Goal: Task Accomplishment & Management: Use online tool/utility

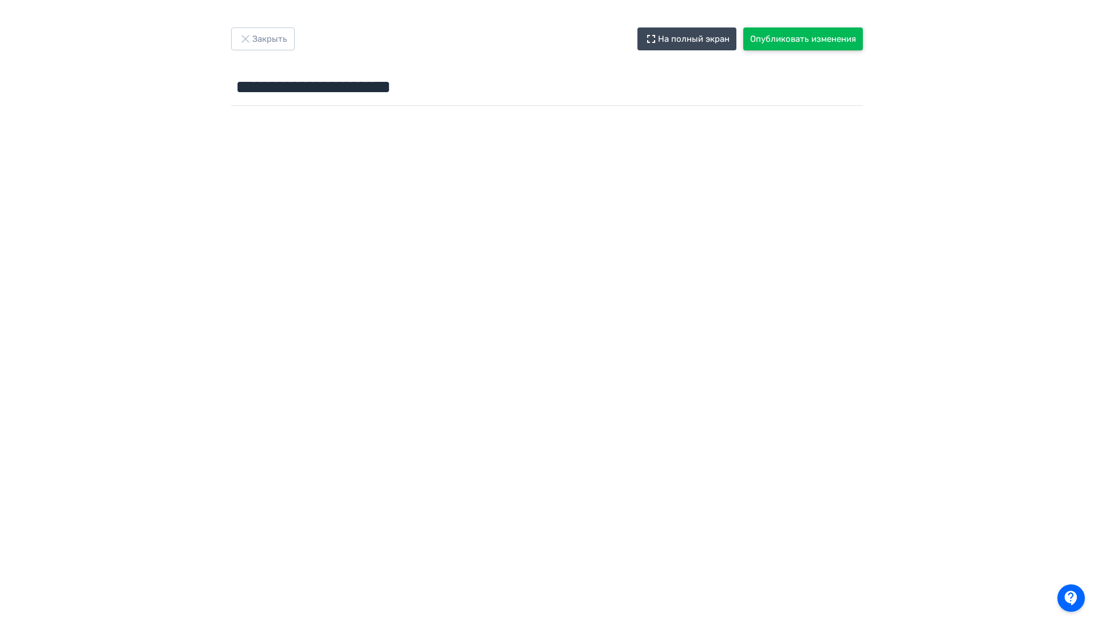
click at [768, 46] on button "Опубликовать изменения" at bounding box center [803, 38] width 120 height 23
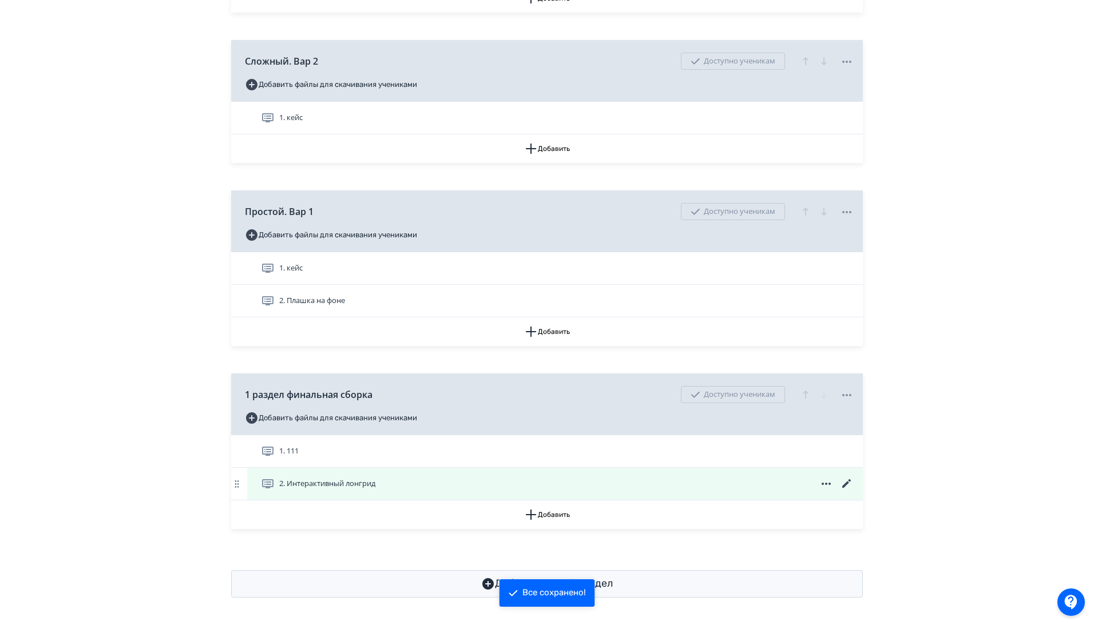
scroll to position [483, 0]
click at [344, 479] on span "2. Интерактивный лонгрид" at bounding box center [327, 483] width 96 height 11
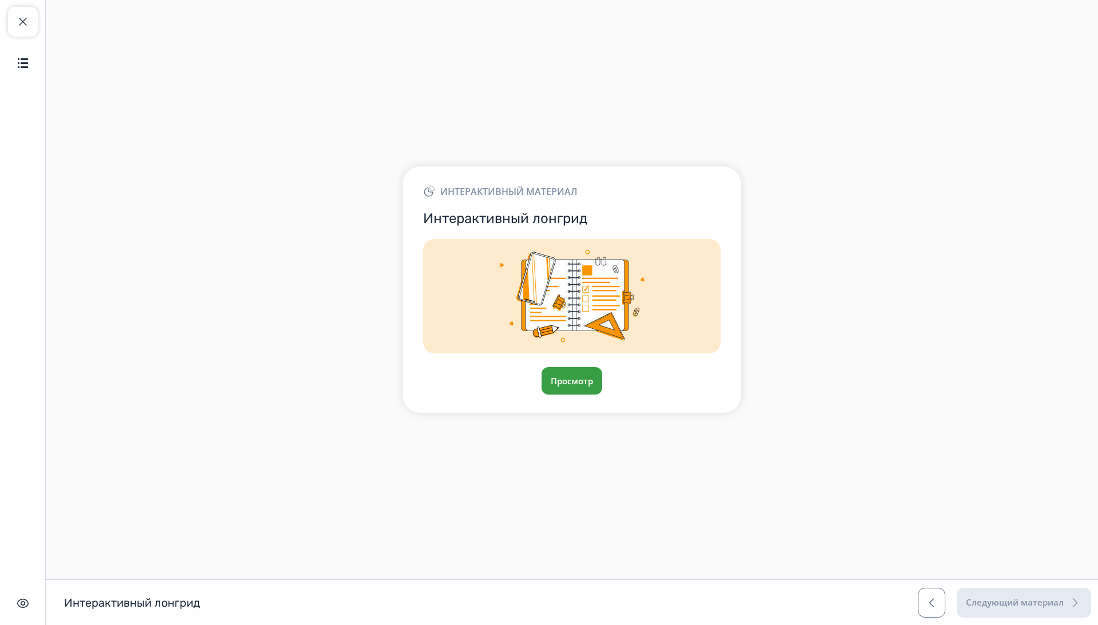
click at [573, 376] on button "Просмотр" at bounding box center [572, 380] width 61 height 27
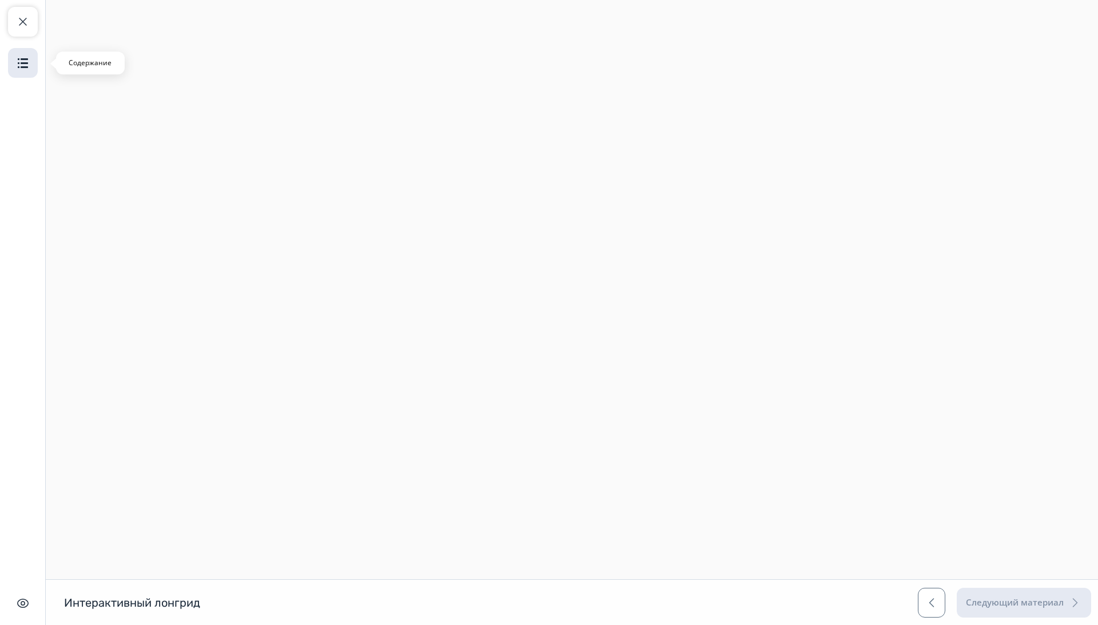
click at [27, 68] on img "button" at bounding box center [23, 63] width 14 height 14
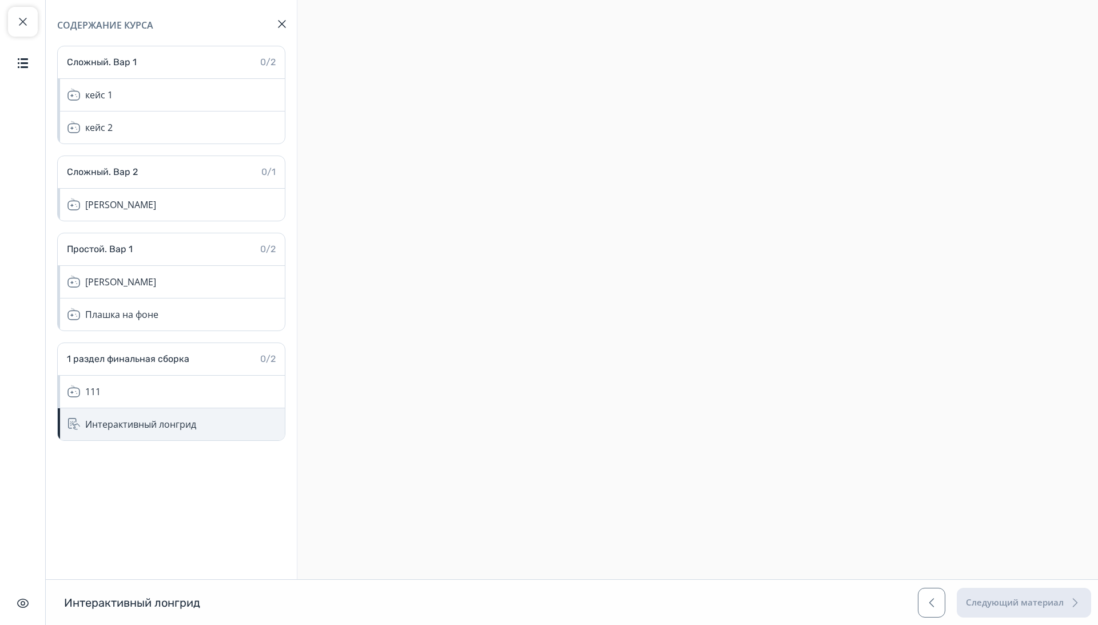
click at [150, 435] on div "Интерактивный лонгрид" at bounding box center [171, 424] width 227 height 32
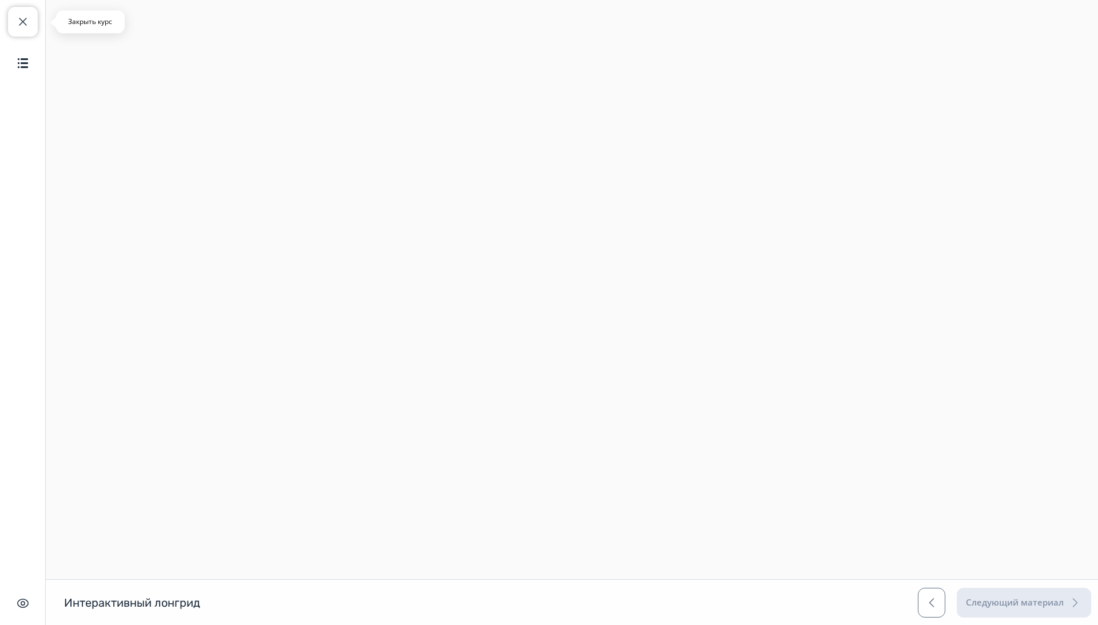
click at [19, 24] on span "button" at bounding box center [23, 22] width 14 height 14
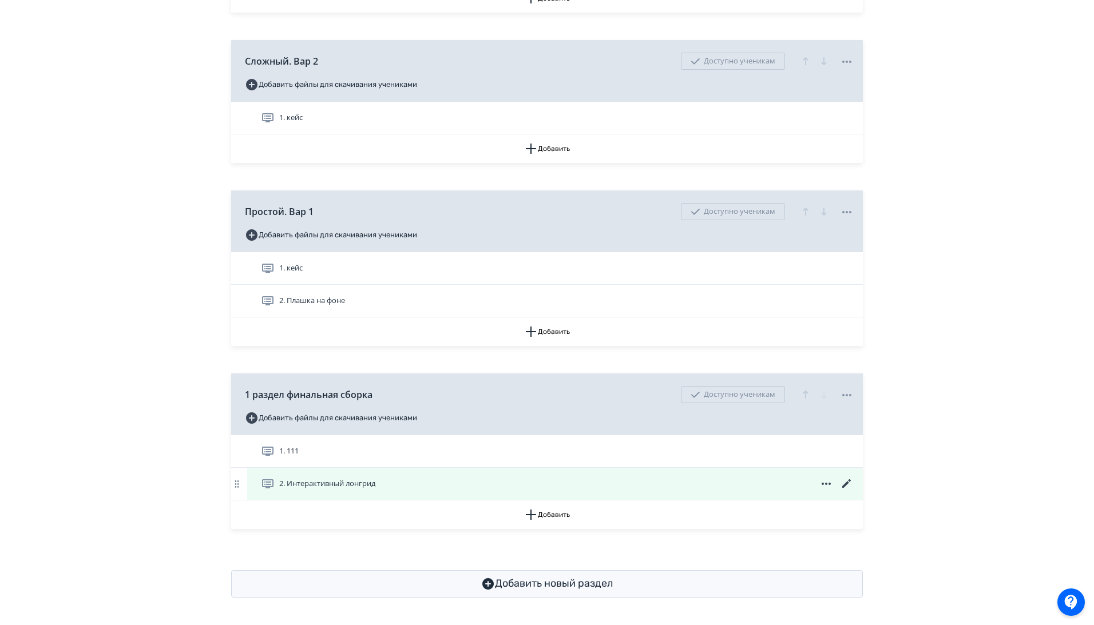
click at [847, 482] on icon at bounding box center [846, 483] width 9 height 9
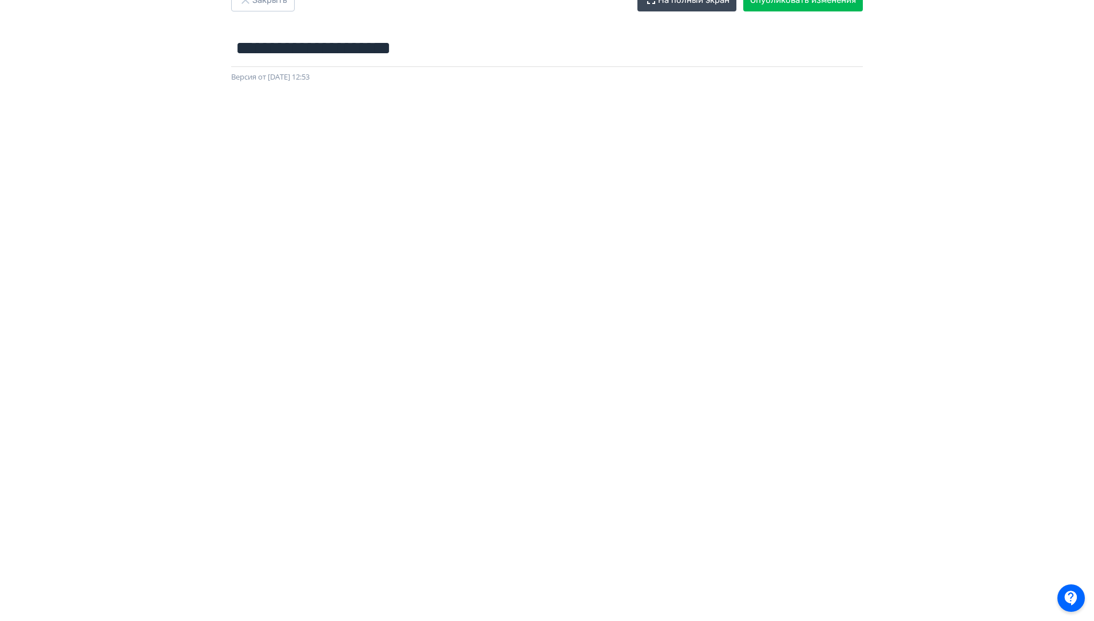
scroll to position [39, 0]
